Goal: Information Seeking & Learning: Learn about a topic

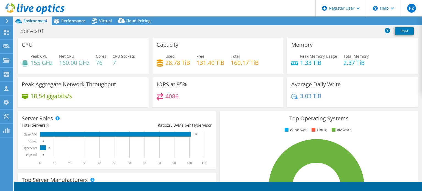
select select "[GEOGRAPHIC_DATA]"
select select "AUD"
drag, startPoint x: 188, startPoint y: 62, endPoint x: 164, endPoint y: 62, distance: 24.2
click at [165, 62] on h4 "28.78 TiB" at bounding box center [177, 63] width 25 height 6
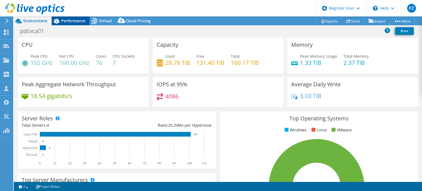
click at [69, 20] on span "Performance" at bounding box center [73, 20] width 24 height 5
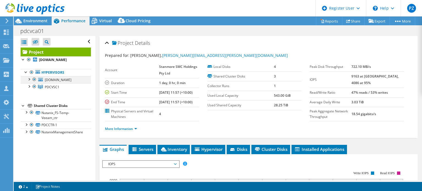
click at [29, 82] on div at bounding box center [28, 78] width 5 height 5
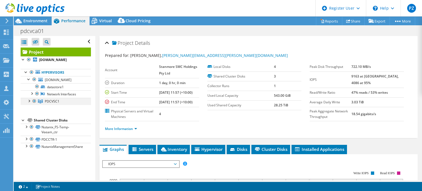
click at [29, 103] on div at bounding box center [28, 100] width 5 height 5
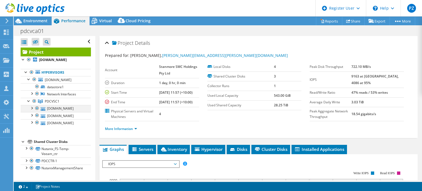
click at [30, 110] on div at bounding box center [31, 107] width 5 height 5
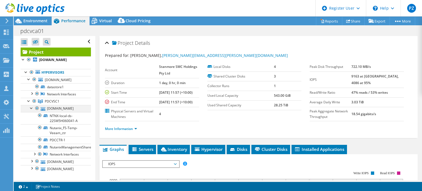
click at [30, 110] on div at bounding box center [31, 107] width 5 height 5
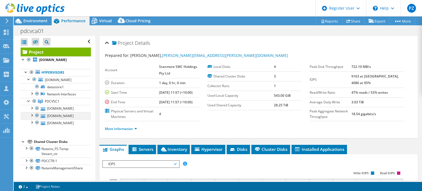
click at [32, 118] on div at bounding box center [31, 114] width 5 height 5
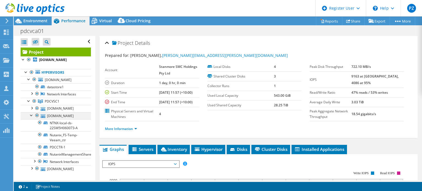
click at [32, 118] on div at bounding box center [31, 114] width 5 height 5
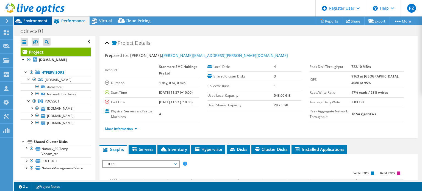
click at [44, 21] on span "Environment" at bounding box center [35, 20] width 24 height 5
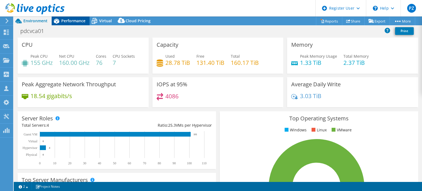
click at [78, 23] on span "Performance" at bounding box center [73, 20] width 24 height 5
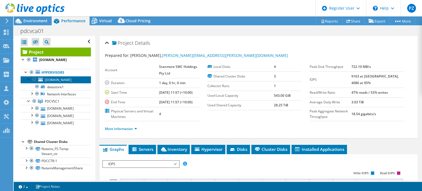
click at [68, 82] on span "[DOMAIN_NAME]" at bounding box center [58, 79] width 27 height 5
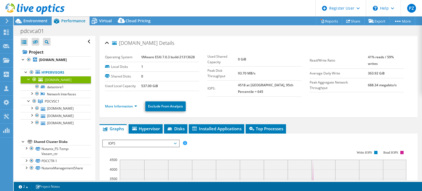
scroll to position [82, 0]
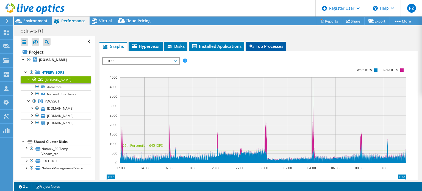
click at [265, 43] on span "Top Processes" at bounding box center [265, 45] width 35 height 5
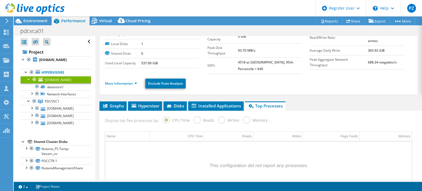
scroll to position [0, 0]
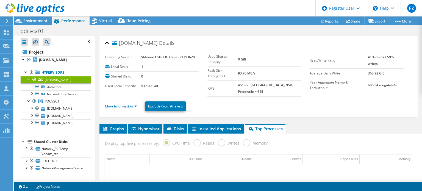
click at [132, 104] on link "More Information" at bounding box center [121, 106] width 32 height 5
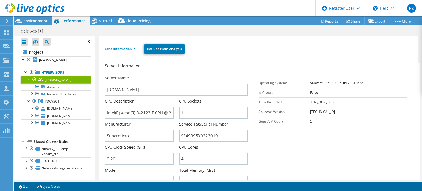
scroll to position [82, 0]
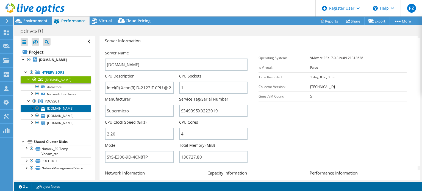
click at [69, 112] on link "[DOMAIN_NAME]" at bounding box center [56, 108] width 70 height 7
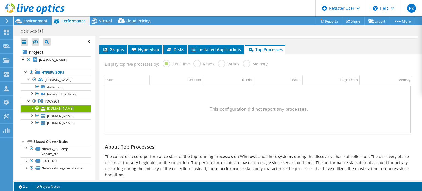
scroll to position [0, 0]
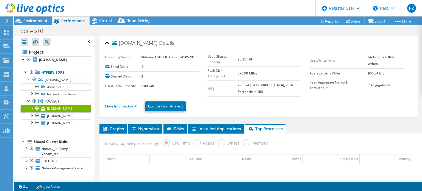
click at [125, 103] on li "More Information" at bounding box center [122, 106] width 35 height 6
click at [126, 104] on link "More Information" at bounding box center [121, 106] width 32 height 5
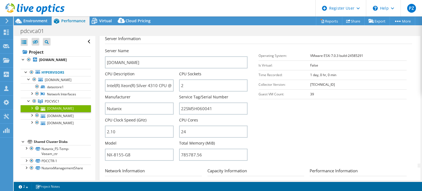
scroll to position [110, 0]
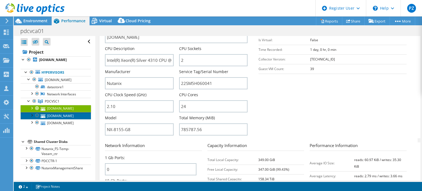
click at [70, 119] on link "[DOMAIN_NAME]" at bounding box center [56, 115] width 70 height 7
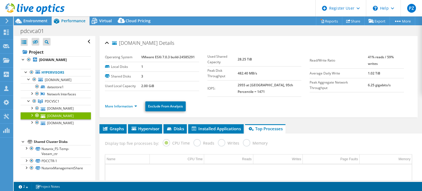
scroll to position [0, 0]
click at [125, 104] on link "More Information" at bounding box center [121, 106] width 32 height 5
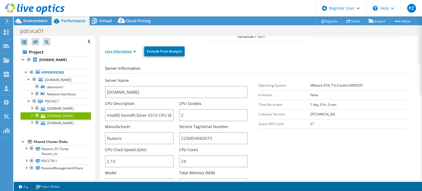
scroll to position [82, 0]
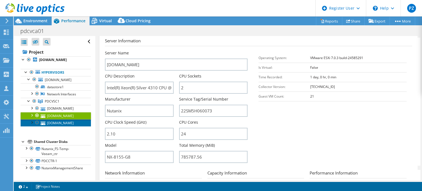
click at [61, 126] on link "[DOMAIN_NAME]" at bounding box center [56, 122] width 70 height 7
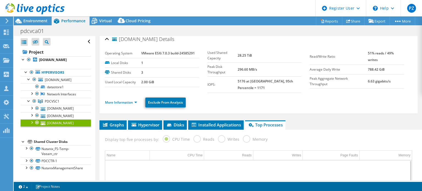
scroll to position [0, 0]
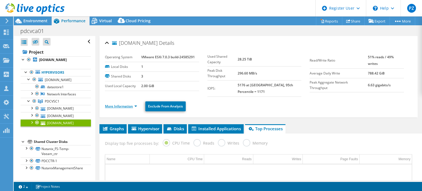
click at [131, 104] on link "More Information" at bounding box center [121, 106] width 32 height 5
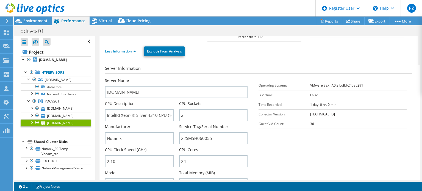
scroll to position [82, 0]
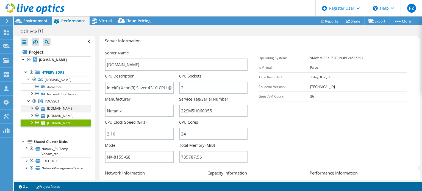
click at [33, 110] on div at bounding box center [31, 107] width 5 height 5
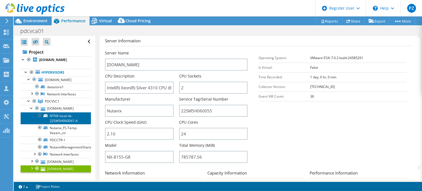
click at [65, 124] on link "NTNX-local-ds-22SM5H060041-A" at bounding box center [56, 118] width 70 height 12
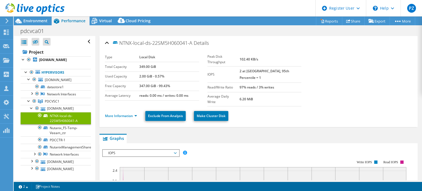
scroll to position [0, 0]
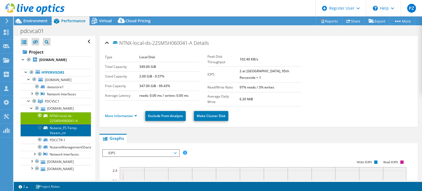
click at [62, 136] on link "Nutanix_FS-Temp-Veeam_ctr" at bounding box center [56, 130] width 70 height 12
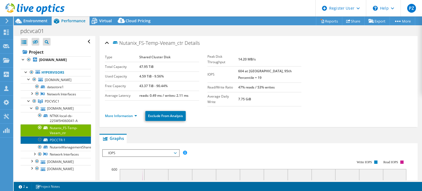
click at [63, 143] on link "PDCCTR-1" at bounding box center [56, 139] width 70 height 7
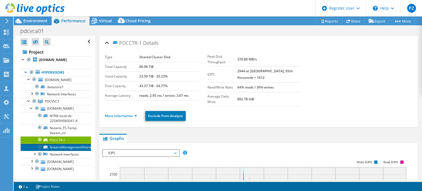
click at [74, 151] on link "NutanixManagementShare" at bounding box center [56, 147] width 70 height 7
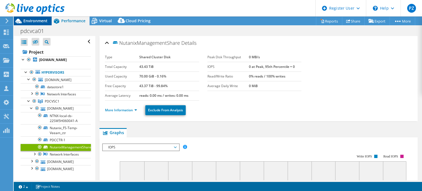
click at [37, 21] on span "Environment" at bounding box center [35, 20] width 24 height 5
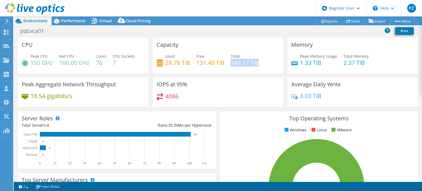
drag, startPoint x: 262, startPoint y: 62, endPoint x: 230, endPoint y: 63, distance: 31.9
click at [230, 63] on div "Used 28.78 TiB Free 131.40 TiB Total 160.17 TiB" at bounding box center [218, 62] width 123 height 18
click at [41, 74] on div "CPU Peak CPU 155 GHz Net CPU 160.00 GHz Cores 76 CPU Sockets 7" at bounding box center [83, 58] width 135 height 40
click at [67, 23] on span "Performance" at bounding box center [73, 20] width 24 height 5
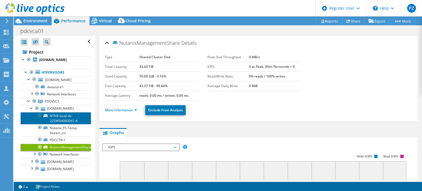
click at [60, 124] on link "NTNX-local-ds-22SM5H060041-A" at bounding box center [56, 118] width 70 height 12
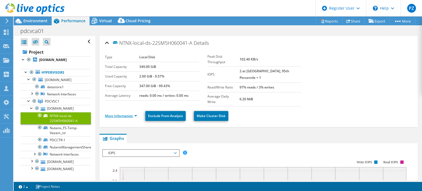
click at [122, 113] on link "More Information" at bounding box center [121, 115] width 32 height 5
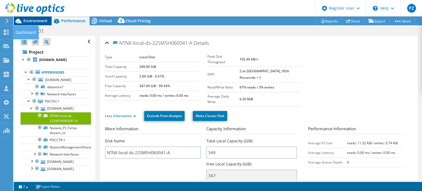
click at [38, 19] on span "Environment" at bounding box center [35, 20] width 24 height 5
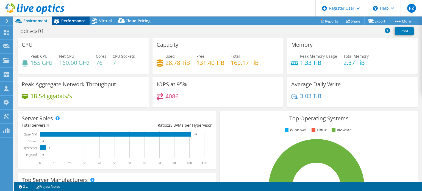
click at [73, 18] on span "Performance" at bounding box center [73, 20] width 24 height 5
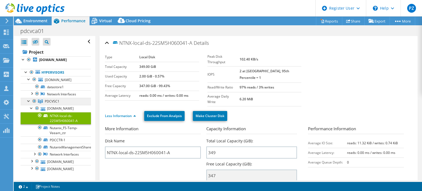
click at [48, 104] on span "PDCVSC1" at bounding box center [52, 101] width 15 height 5
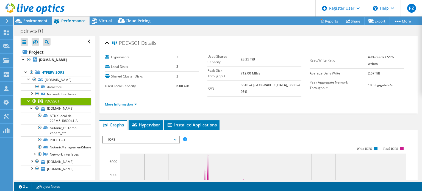
click at [125, 102] on link "More Information" at bounding box center [121, 104] width 32 height 5
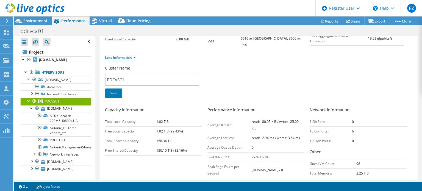
scroll to position [110, 0]
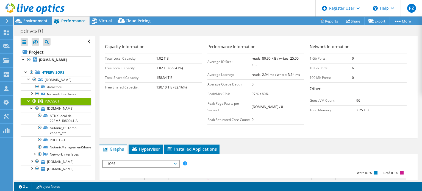
click at [356, 98] on b "96" at bounding box center [358, 100] width 4 height 5
click at [71, 82] on span "[DOMAIN_NAME]" at bounding box center [58, 79] width 27 height 5
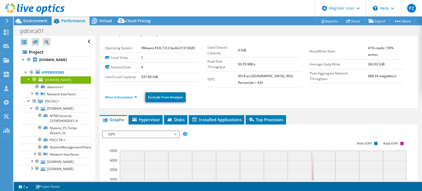
scroll to position [0, 0]
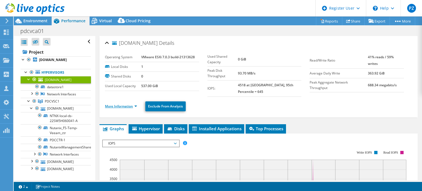
click at [119, 104] on link "More Information" at bounding box center [121, 106] width 32 height 5
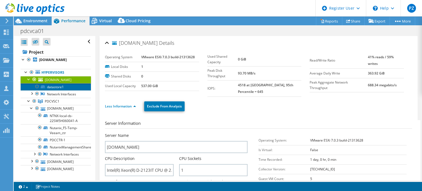
click at [57, 90] on link "datastore1" at bounding box center [56, 86] width 70 height 7
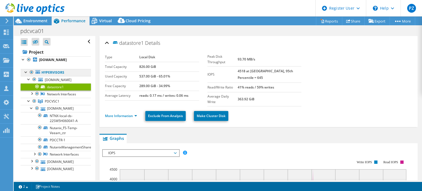
click at [59, 76] on link "Hypervisors" at bounding box center [56, 72] width 70 height 7
click at [60, 82] on span "[DOMAIN_NAME]" at bounding box center [58, 79] width 27 height 5
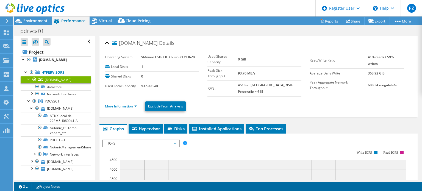
click at [33, 18] on div at bounding box center [32, 9] width 65 height 18
click at [39, 21] on span "Environment" at bounding box center [35, 20] width 24 height 5
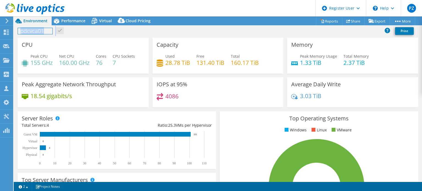
drag, startPoint x: 57, startPoint y: 34, endPoint x: 21, endPoint y: 32, distance: 36.4
click at [21, 32] on div "pdcvca01 Print" at bounding box center [218, 31] width 408 height 10
click at [36, 32] on h1 "pdcvca01" at bounding box center [35, 31] width 35 height 6
copy h1 "pdcvca01"
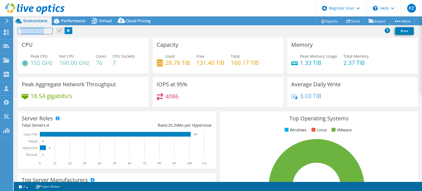
copy h1 "pdcvca01"
